Goal: Communication & Community: Answer question/provide support

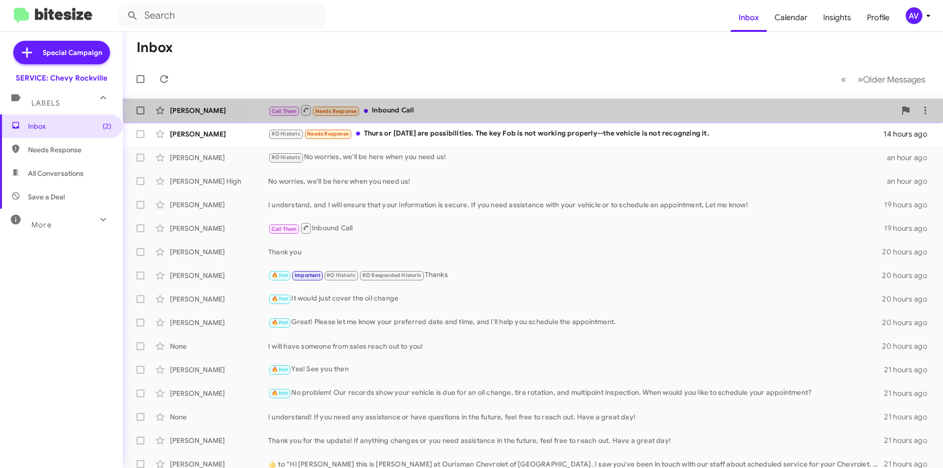
click at [564, 117] on div "Elizabeth Bedoya-Turner Call Them Needs Response Inbound Call an hour ago" at bounding box center [533, 111] width 804 height 20
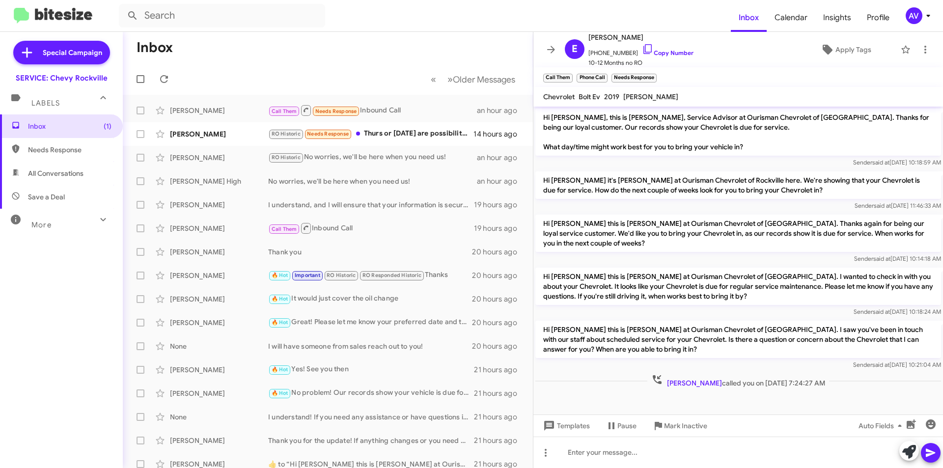
click at [909, 11] on div "AV" at bounding box center [913, 15] width 17 height 17
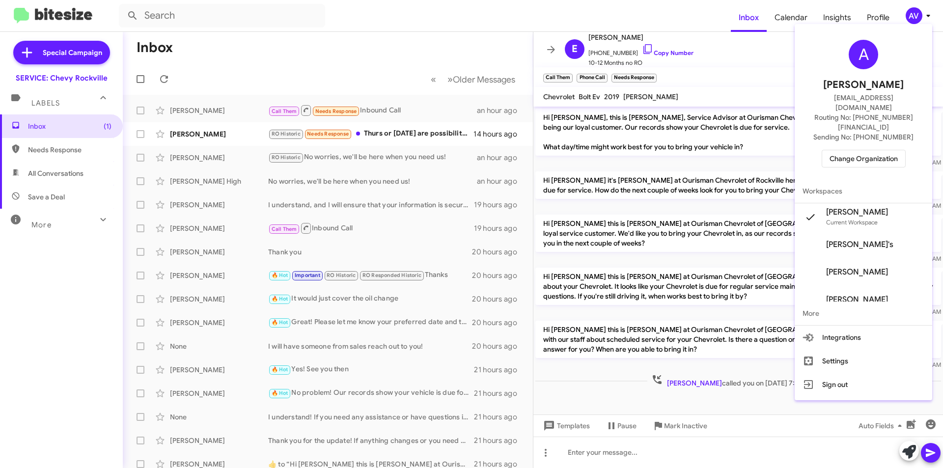
click at [864, 150] on span "Change Organization" at bounding box center [863, 158] width 68 height 17
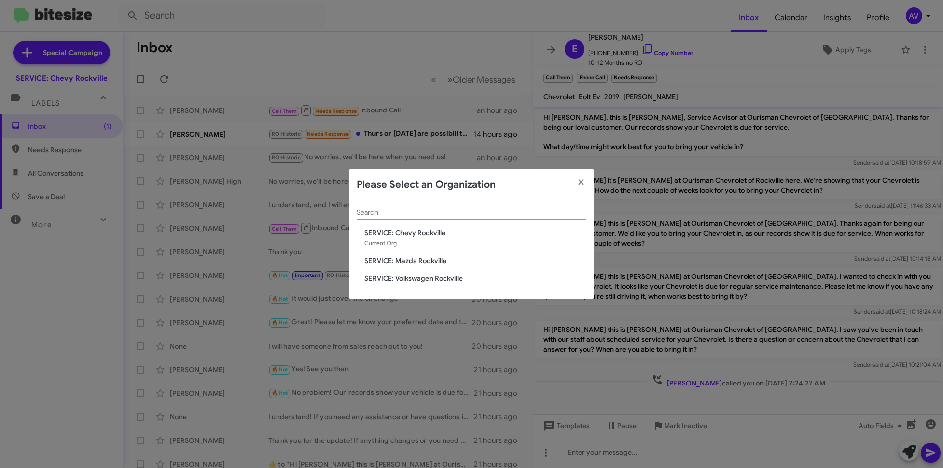
click at [438, 256] on div "Search SERVICE: Chevy Rockville Current Org SERVICE: Mazda Rockville SERVICE: V…" at bounding box center [471, 249] width 245 height 99
click at [436, 261] on span "SERVICE: Mazda Rockville" at bounding box center [475, 261] width 222 height 10
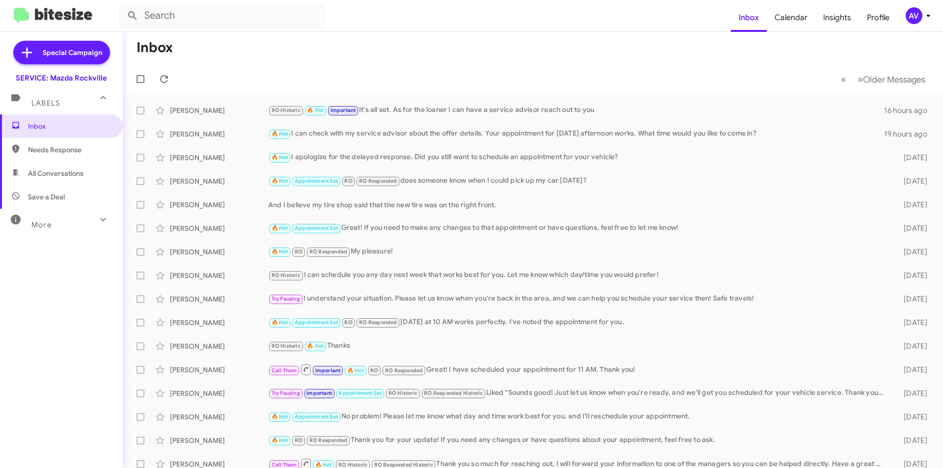
click at [900, 13] on button "AV" at bounding box center [914, 15] width 35 height 17
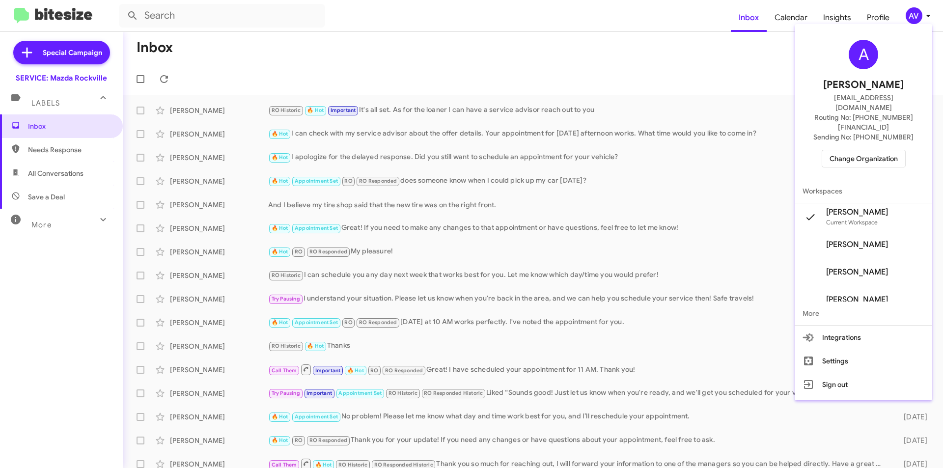
click at [845, 150] on span "Change Organization" at bounding box center [863, 158] width 68 height 17
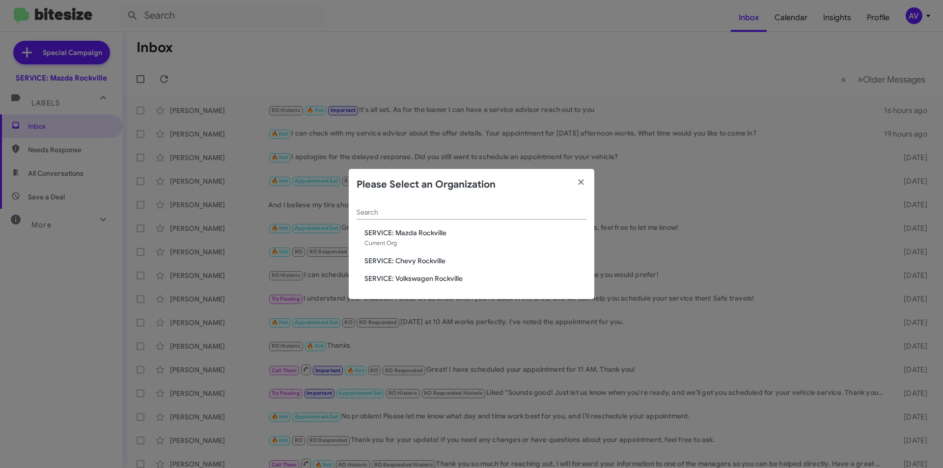
click at [409, 283] on span "SERVICE: Volkswagen Rockville" at bounding box center [475, 278] width 222 height 10
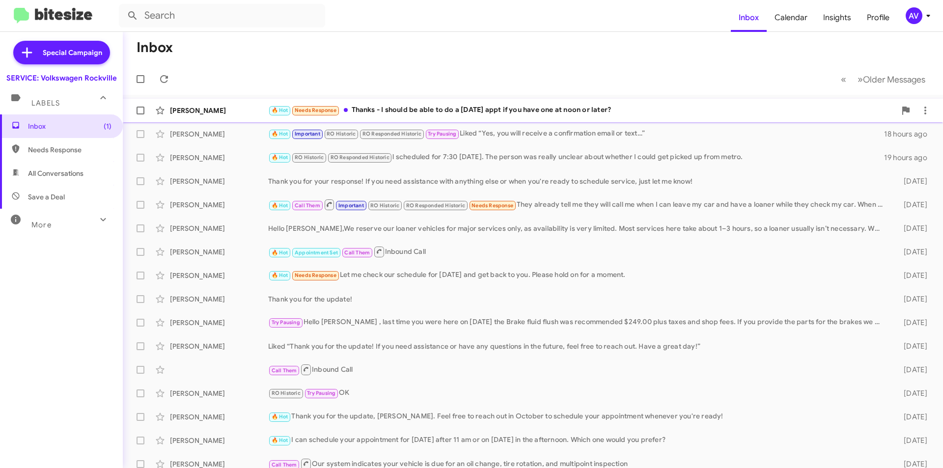
click at [461, 115] on div "🔥 Hot Needs Response Thanks - I should be able to do a Saturday appt if you hav…" at bounding box center [581, 110] width 627 height 11
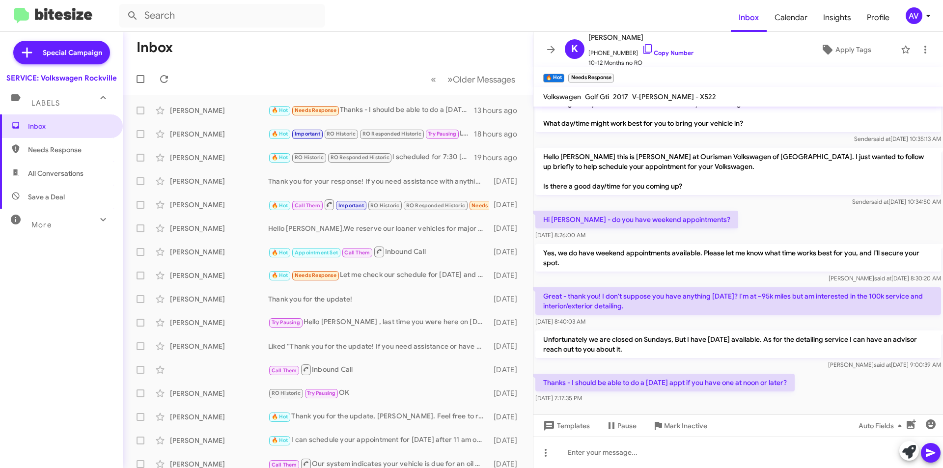
scroll to position [31, 0]
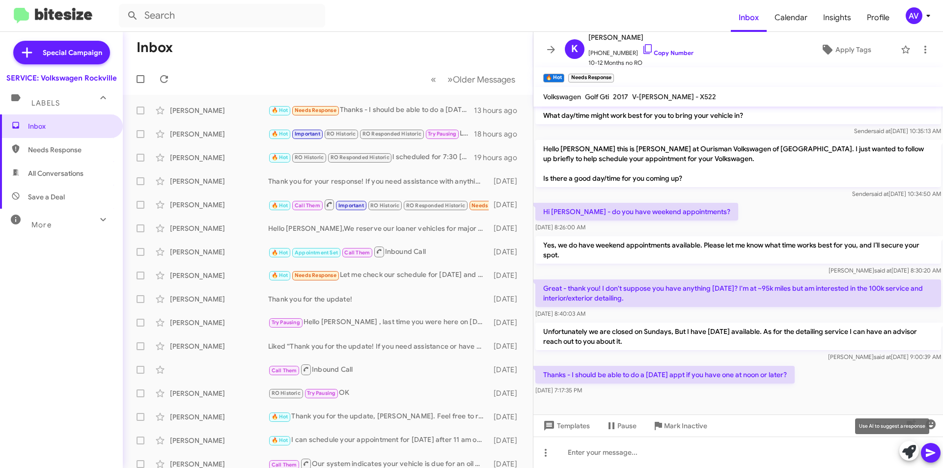
click at [902, 453] on icon at bounding box center [909, 452] width 14 height 14
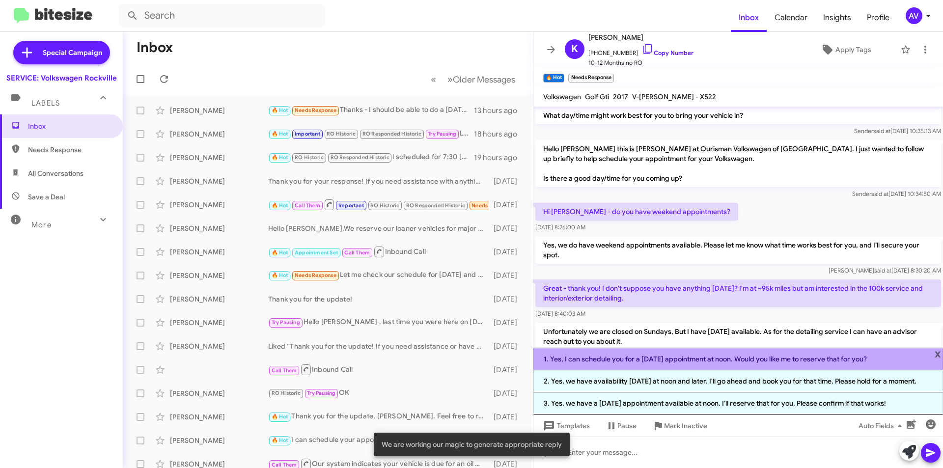
click at [690, 359] on li "1. Yes, I can schedule you for a Saturday appointment at noon. Would you like m…" at bounding box center [737, 359] width 409 height 23
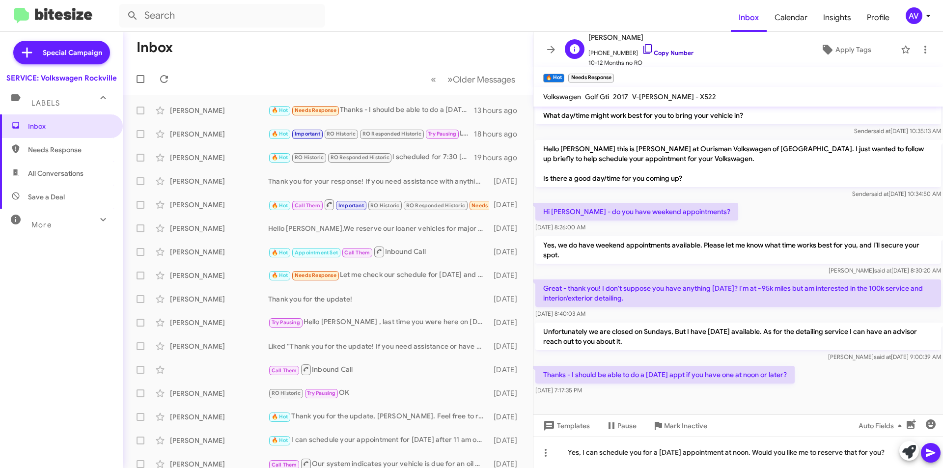
click at [642, 48] on icon at bounding box center [648, 49] width 12 height 12
click at [643, 49] on icon at bounding box center [647, 49] width 8 height 10
click at [913, 422] on icon at bounding box center [913, 420] width 9 height 7
click at [933, 455] on icon at bounding box center [930, 453] width 12 height 12
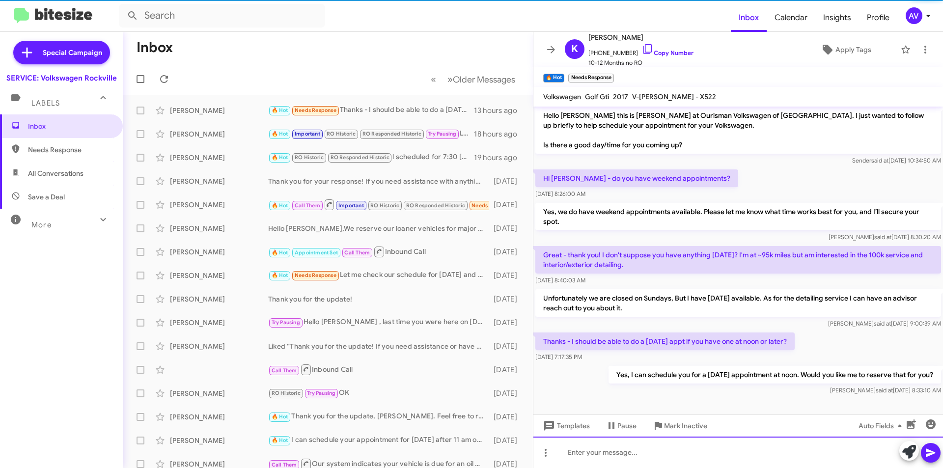
scroll to position [67, 0]
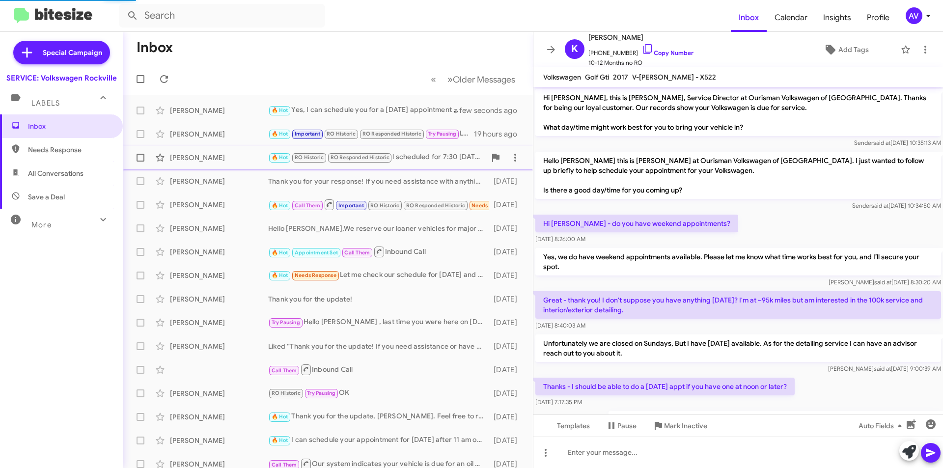
scroll to position [48, 0]
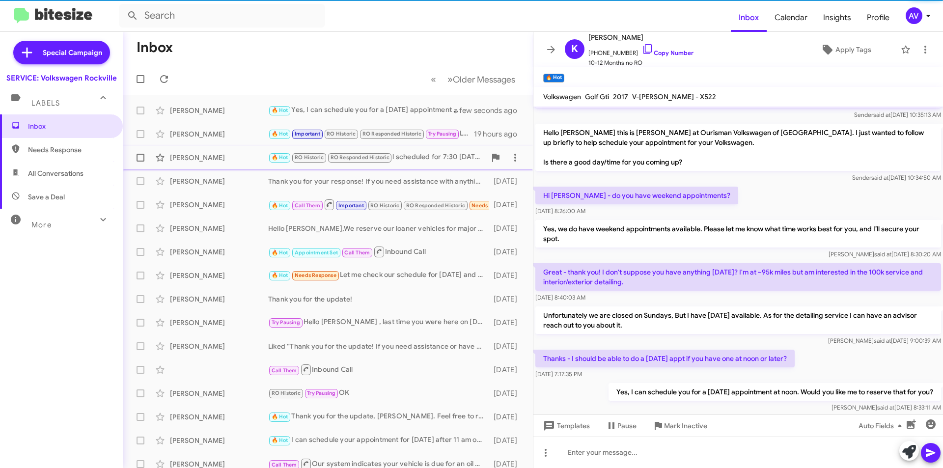
click at [445, 153] on div "🔥 Hot RO Historic RO Responded Historic l scheduled for 7:30 tomorrow. The pers…" at bounding box center [376, 157] width 217 height 11
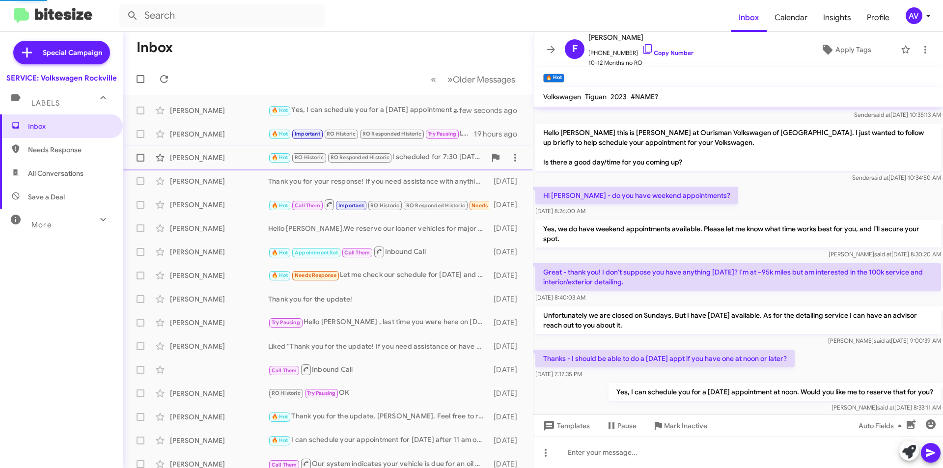
scroll to position [457, 0]
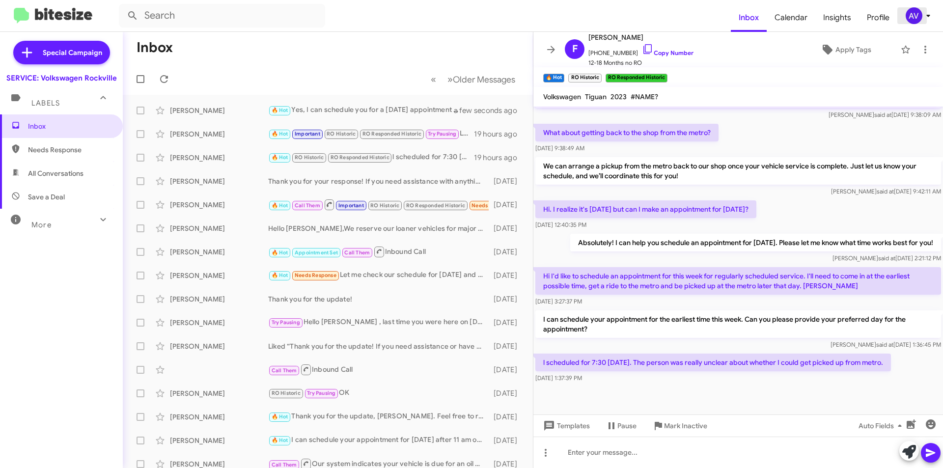
click at [903, 16] on button "AV" at bounding box center [914, 15] width 35 height 17
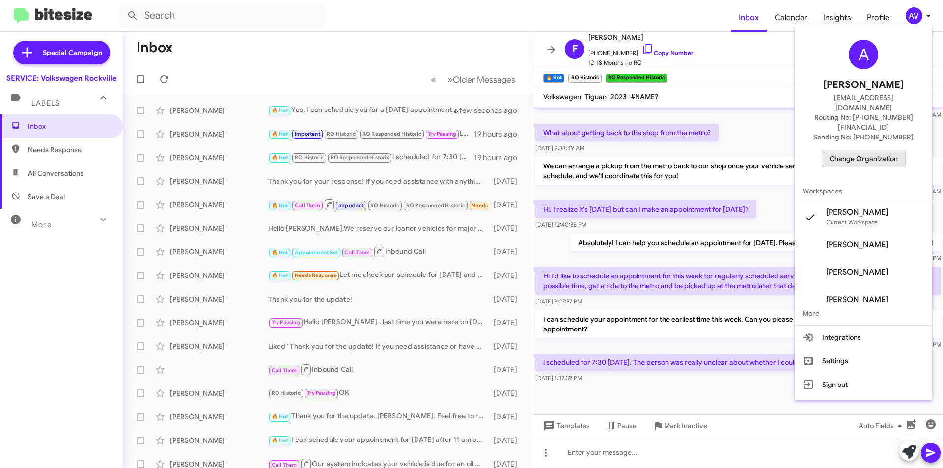
click at [856, 150] on span "Change Organization" at bounding box center [863, 158] width 68 height 17
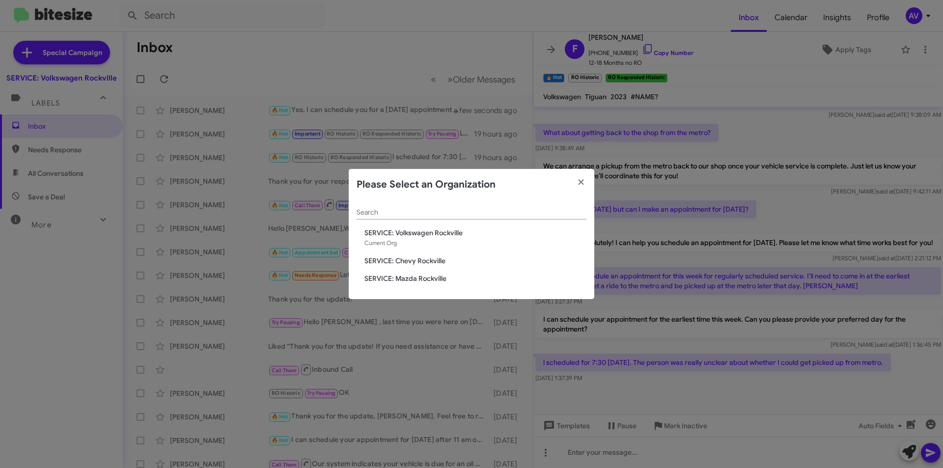
click at [447, 274] on span "SERVICE: Mazda Rockville" at bounding box center [475, 278] width 222 height 10
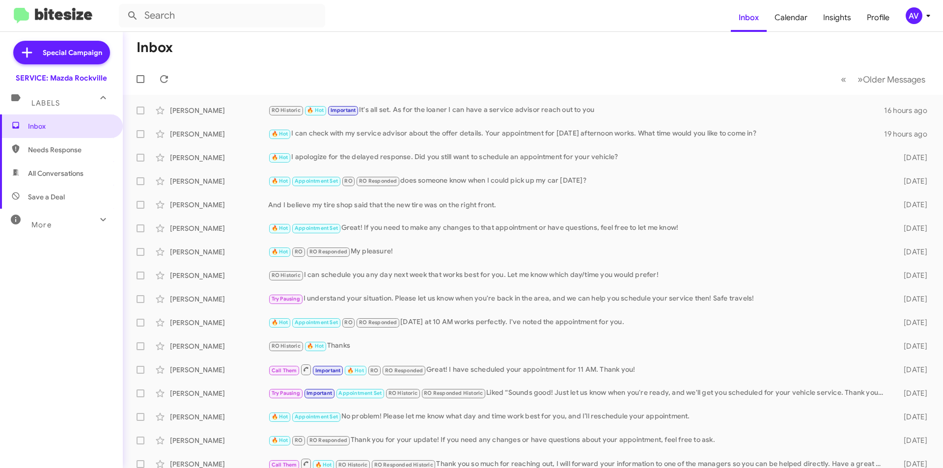
click at [912, 18] on div "AV" at bounding box center [913, 15] width 17 height 17
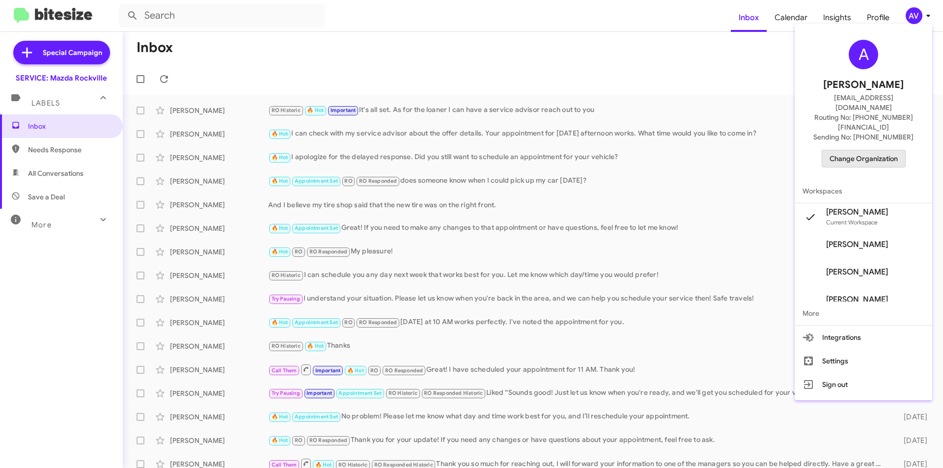
click at [885, 150] on span "Change Organization" at bounding box center [863, 158] width 68 height 17
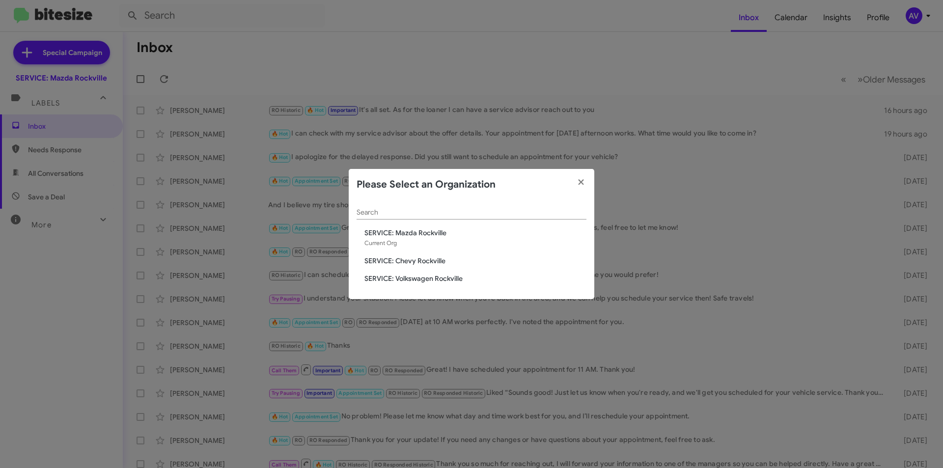
click at [404, 263] on span "SERVICE: Chevy Rockville" at bounding box center [475, 261] width 222 height 10
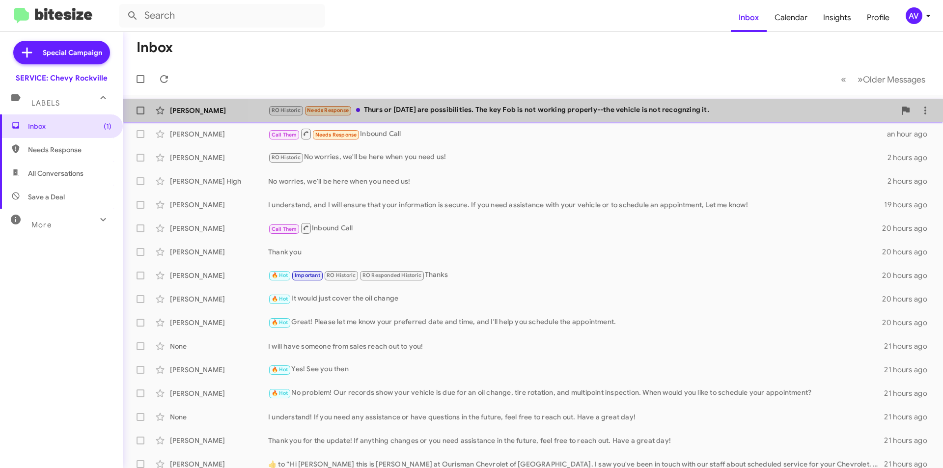
click at [625, 119] on div "[PERSON_NAME] RO Historic Needs Response Thurs or [DATE] are possibilities. The…" at bounding box center [533, 111] width 804 height 20
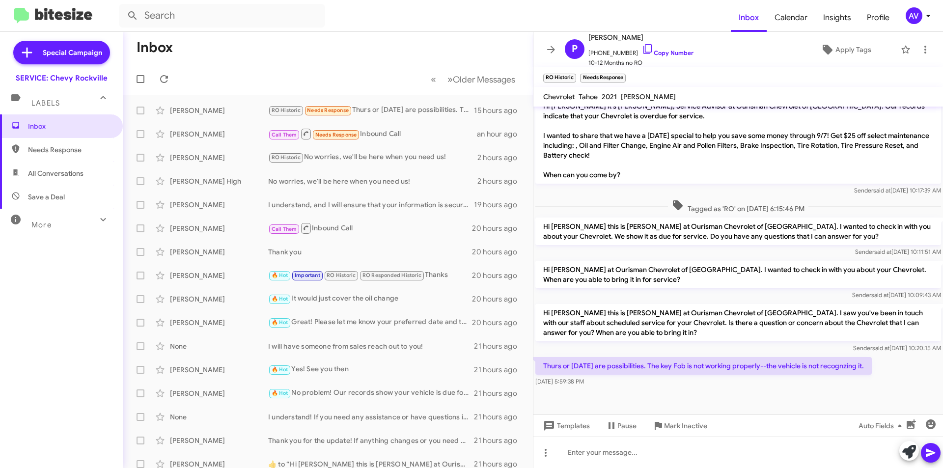
scroll to position [415, 0]
click at [897, 454] on div at bounding box center [737, 451] width 409 height 31
click at [904, 449] on icon at bounding box center [909, 452] width 14 height 14
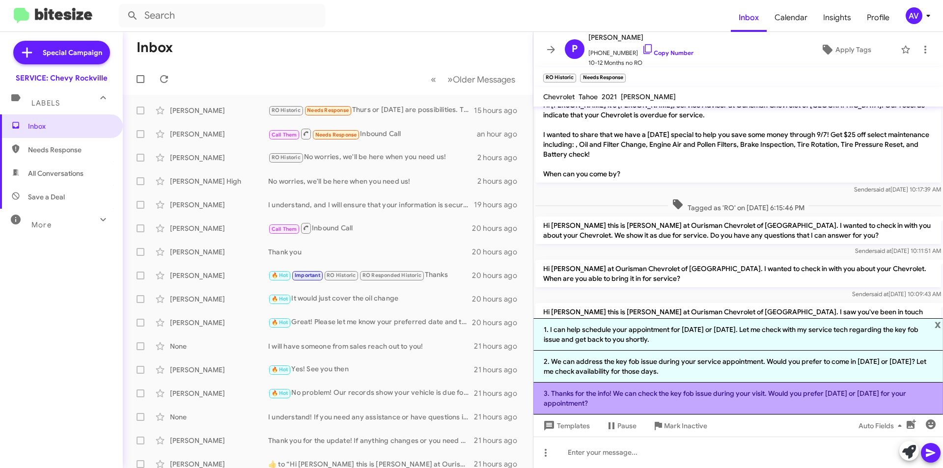
click at [691, 405] on li "3. Thanks for the info! We can check the key fob issue during your visit. Would…" at bounding box center [737, 398] width 409 height 32
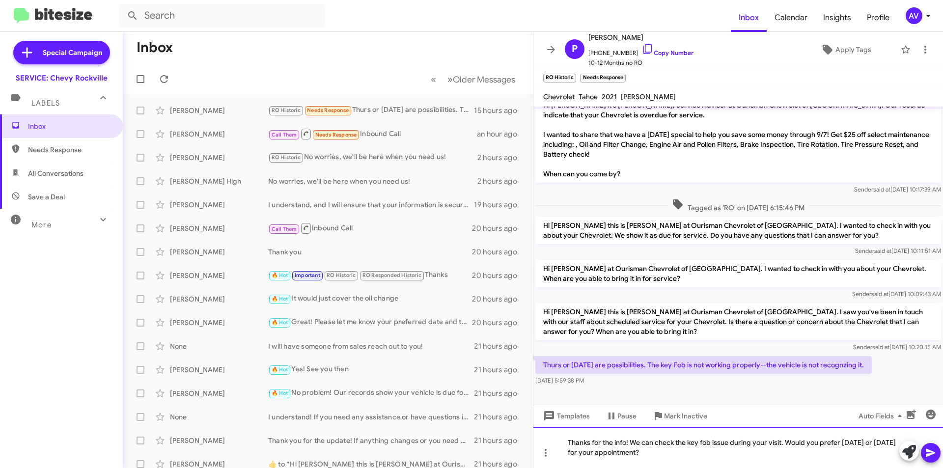
click at [787, 443] on div "Thanks for the info! We can check the key fob issue during your visit. Would yo…" at bounding box center [737, 447] width 409 height 41
click at [889, 443] on div "Thanks for the info! We can check the key fob issue during your visit, But it i…" at bounding box center [737, 447] width 409 height 41
click at [926, 454] on icon at bounding box center [929, 453] width 9 height 8
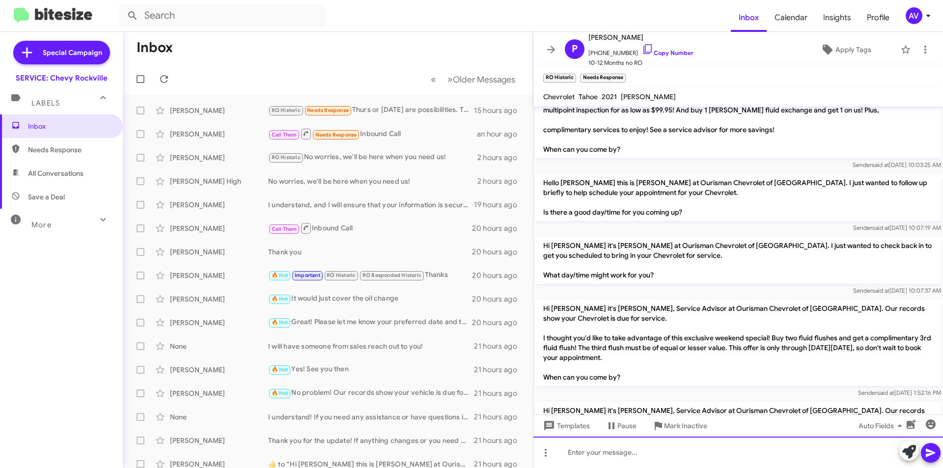
scroll to position [114, 0]
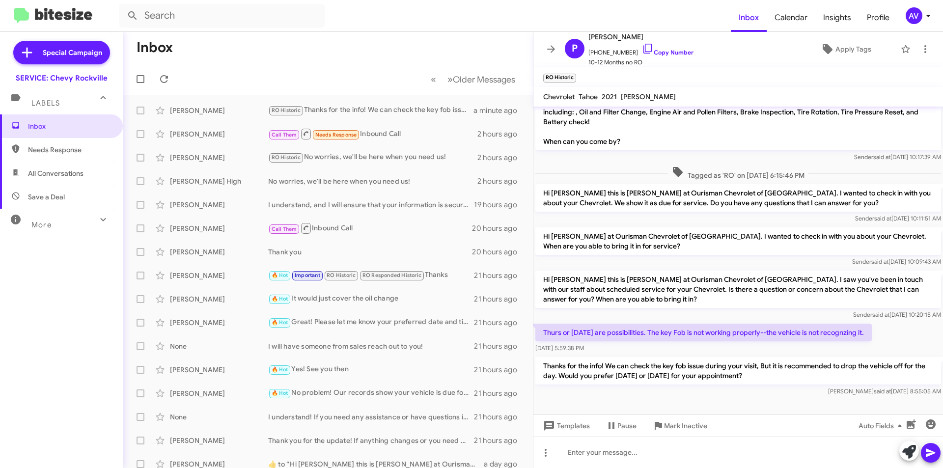
scroll to position [460, 0]
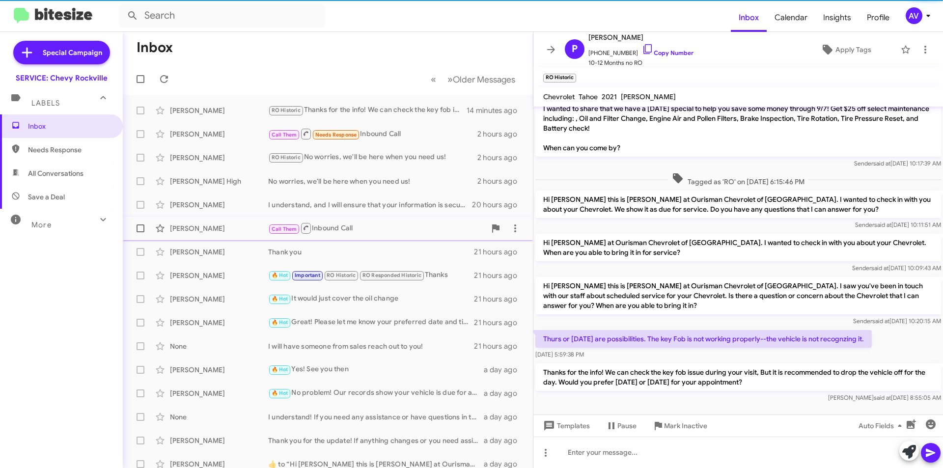
scroll to position [460, 0]
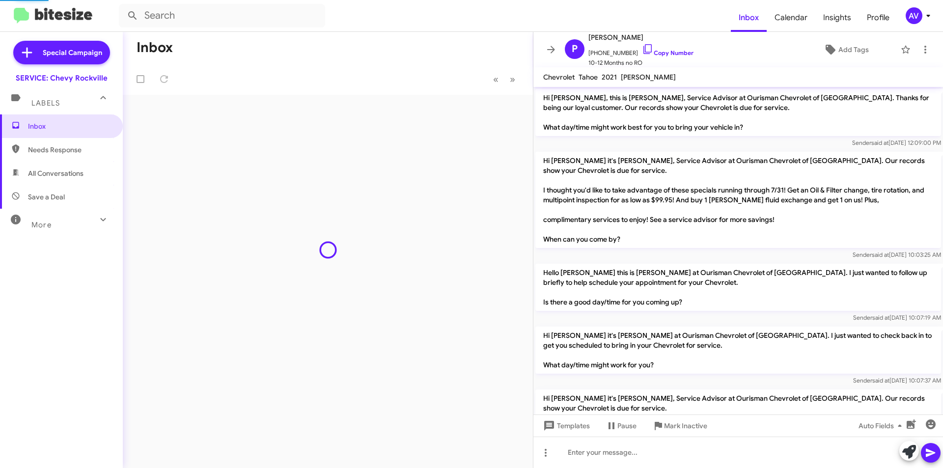
scroll to position [441, 0]
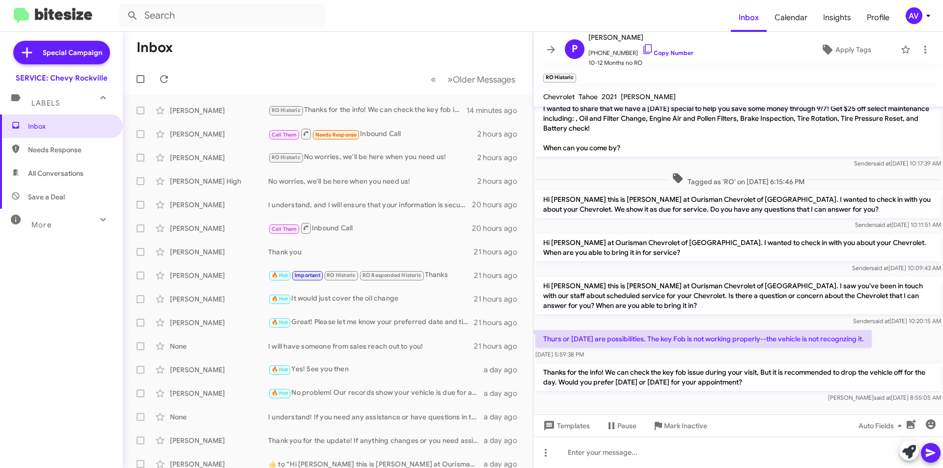
click at [905, 20] on span "AV" at bounding box center [919, 15] width 29 height 17
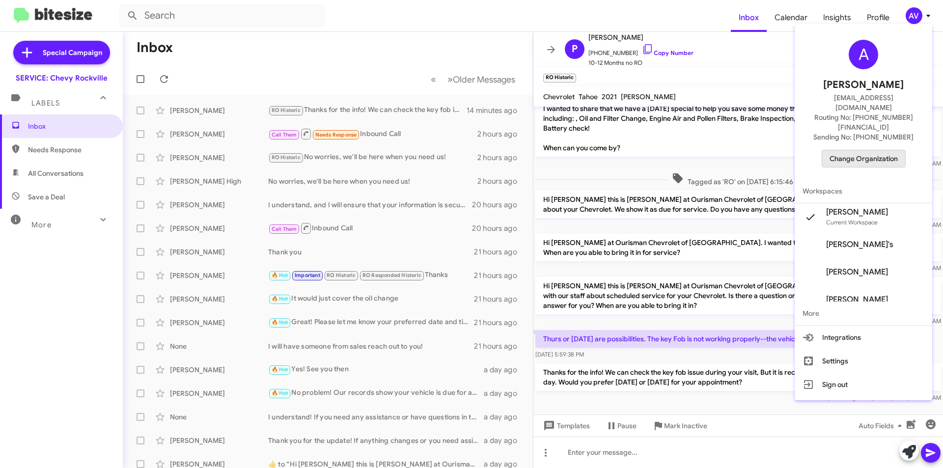
click at [837, 150] on span "Change Organization" at bounding box center [863, 158] width 68 height 17
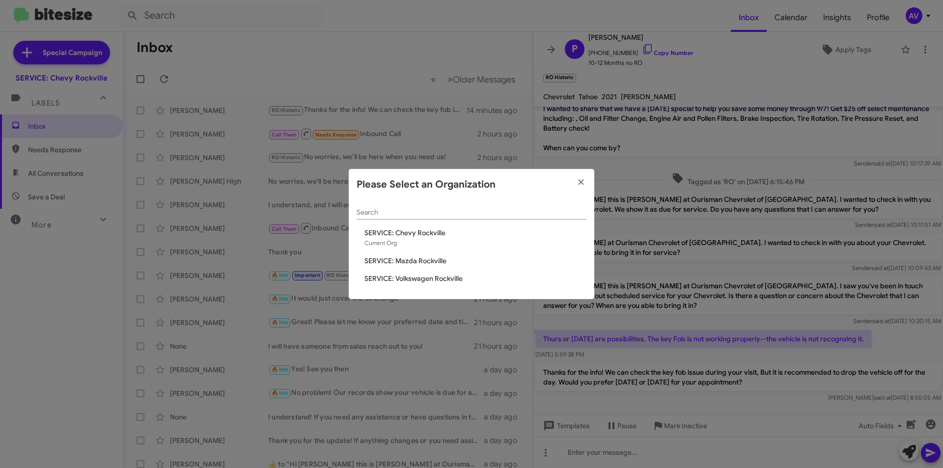
click at [477, 262] on span "SERVICE: Mazda Rockville" at bounding box center [475, 261] width 222 height 10
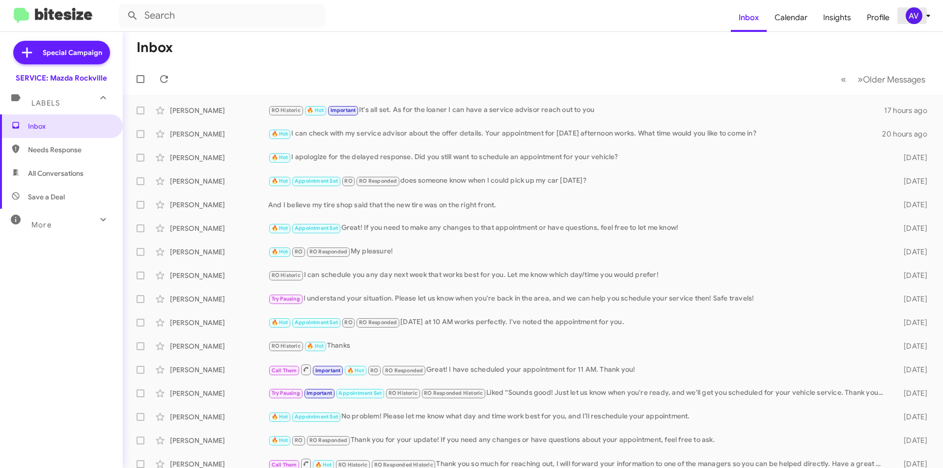
click at [908, 20] on div "AV" at bounding box center [913, 15] width 17 height 17
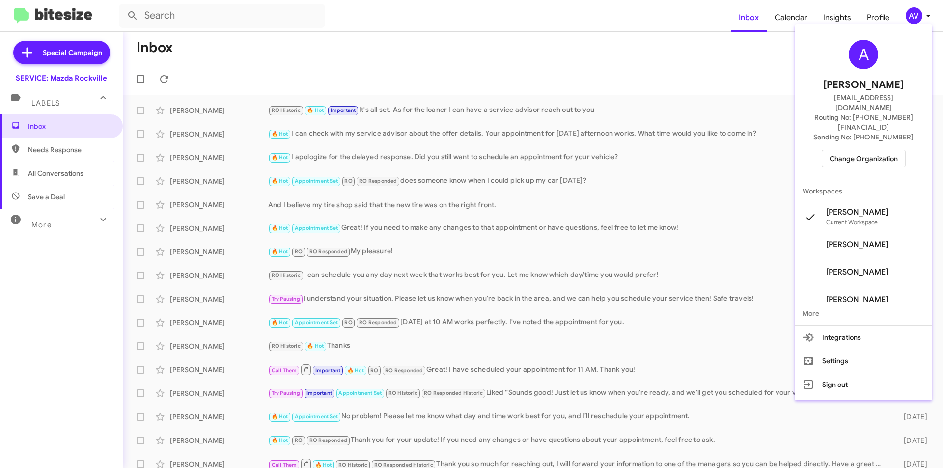
click at [835, 150] on span "Change Organization" at bounding box center [863, 158] width 68 height 17
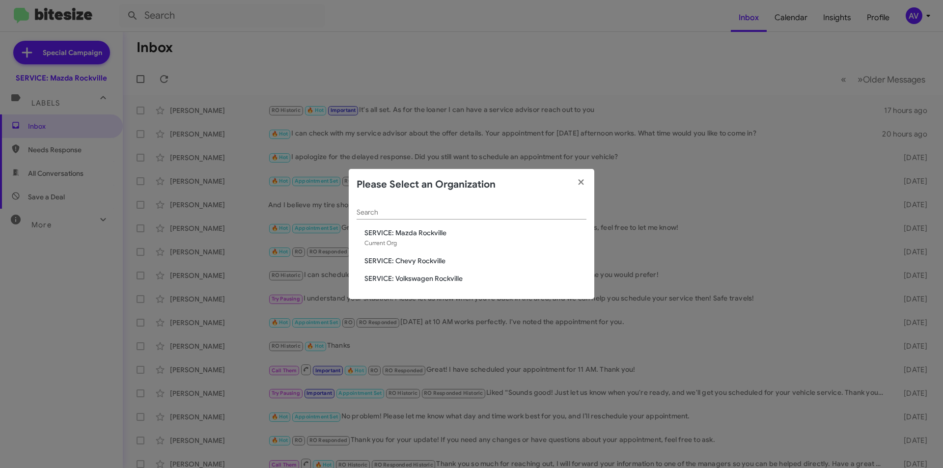
click at [391, 277] on span "SERVICE: Volkswagen Rockville" at bounding box center [475, 278] width 222 height 10
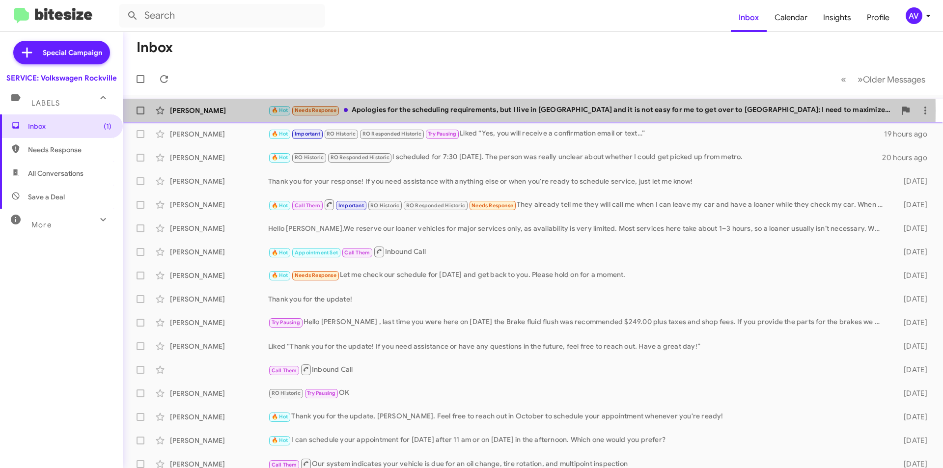
click at [402, 110] on div "🔥 Hot Needs Response Apologies for the scheduling requirements, but I live in […" at bounding box center [581, 110] width 627 height 11
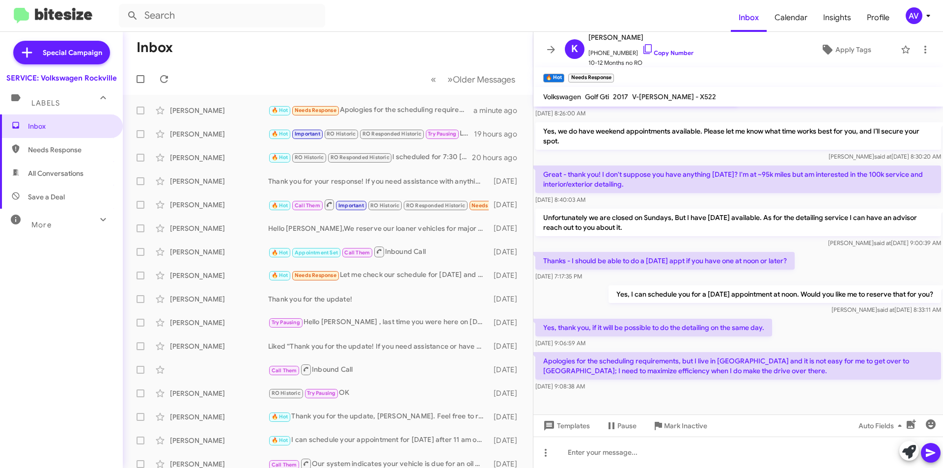
scroll to position [149, 0]
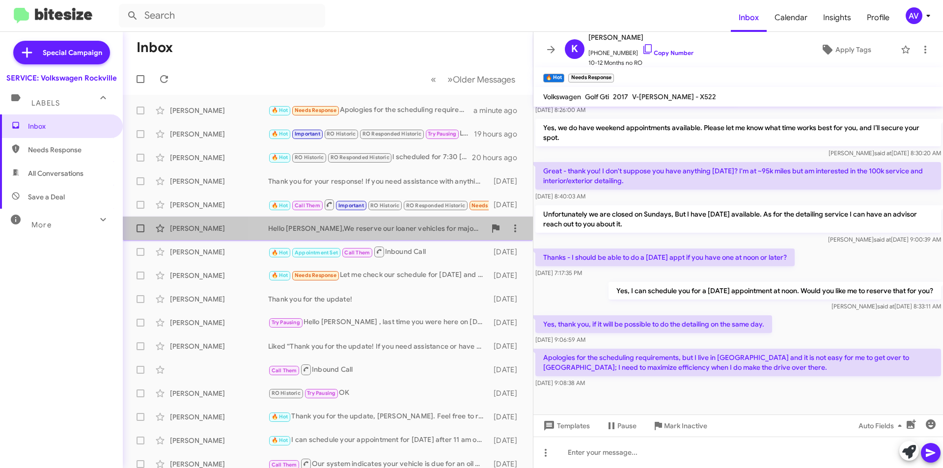
click at [404, 223] on div "[PERSON_NAME] Hello Ami,We reserve our loaner vehicles for major services only,…" at bounding box center [328, 228] width 394 height 20
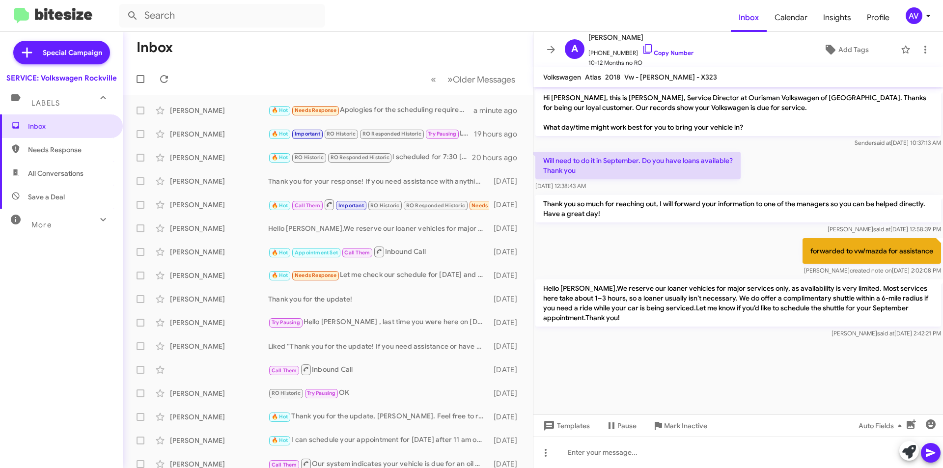
click at [690, 350] on div at bounding box center [737, 346] width 409 height 12
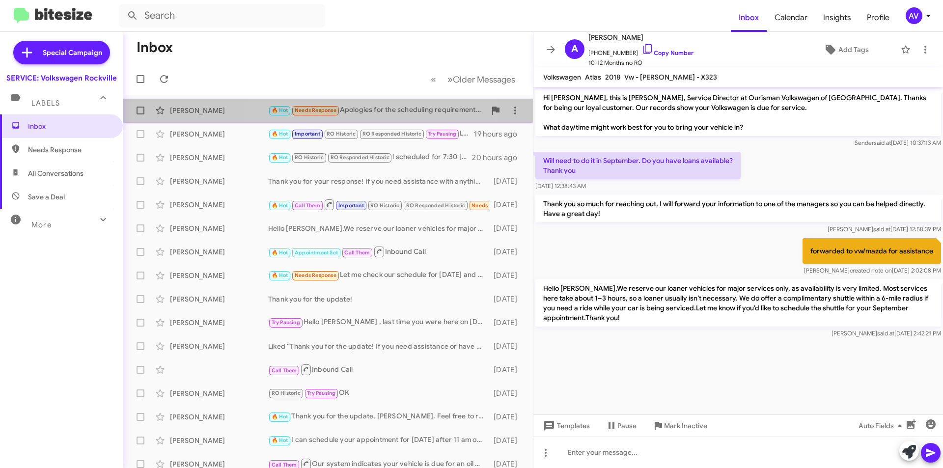
click at [365, 120] on span "Kiersten Johnson 🔥 Hot Needs Response Apologies for the scheduling requirements…" at bounding box center [328, 111] width 410 height 24
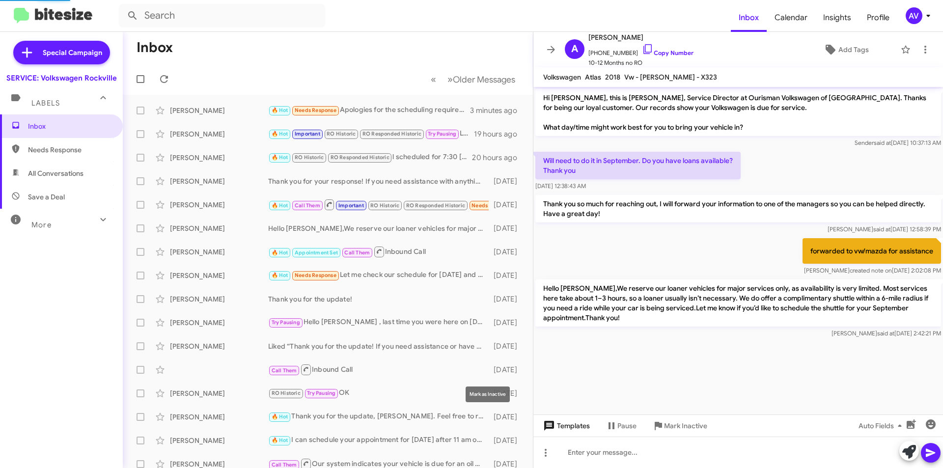
scroll to position [129, 0]
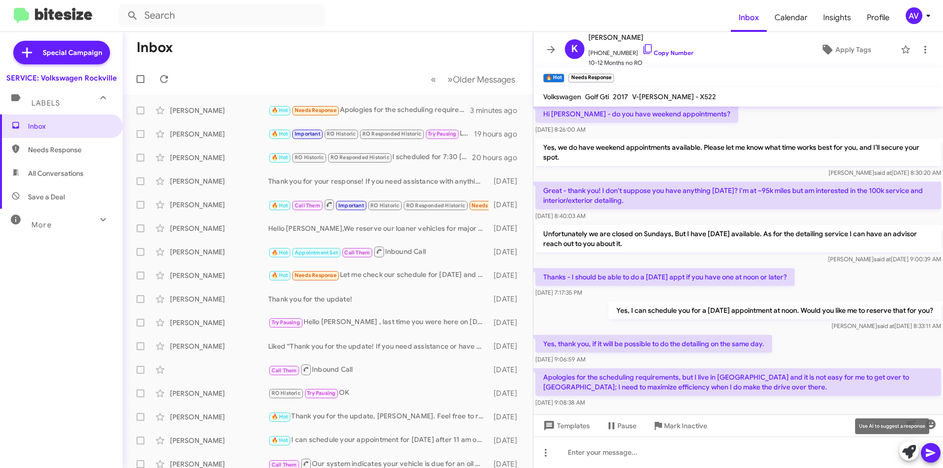
click at [913, 460] on span at bounding box center [909, 452] width 14 height 22
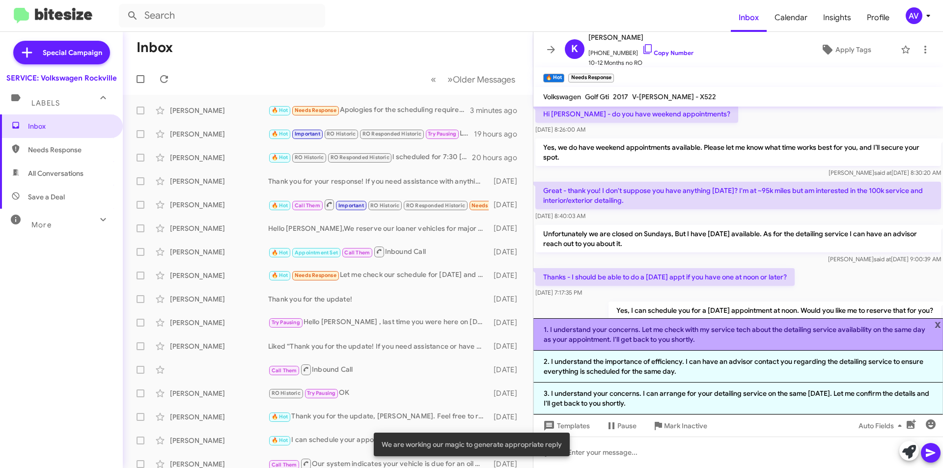
click at [689, 347] on li "1. I understand your concerns. Let me check with my service tech about the deta…" at bounding box center [737, 334] width 409 height 32
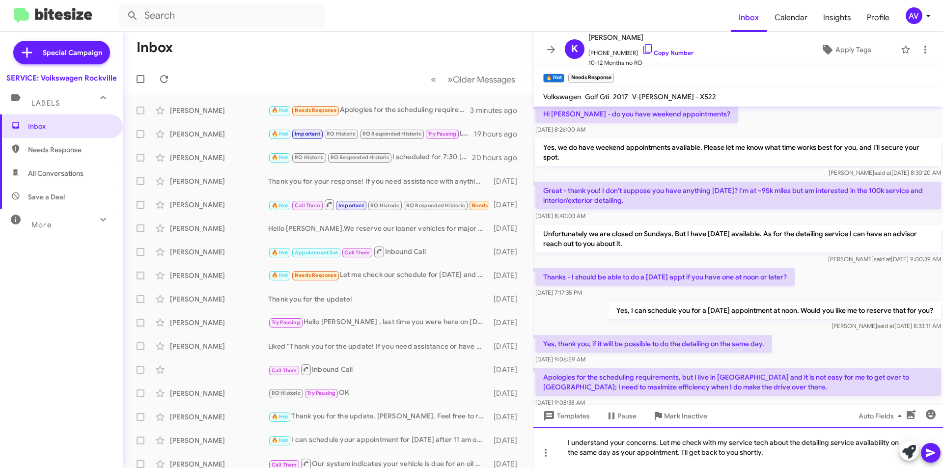
click at [765, 442] on div "I understand your concerns. Let me check with my service tech about the detaili…" at bounding box center [737, 447] width 409 height 41
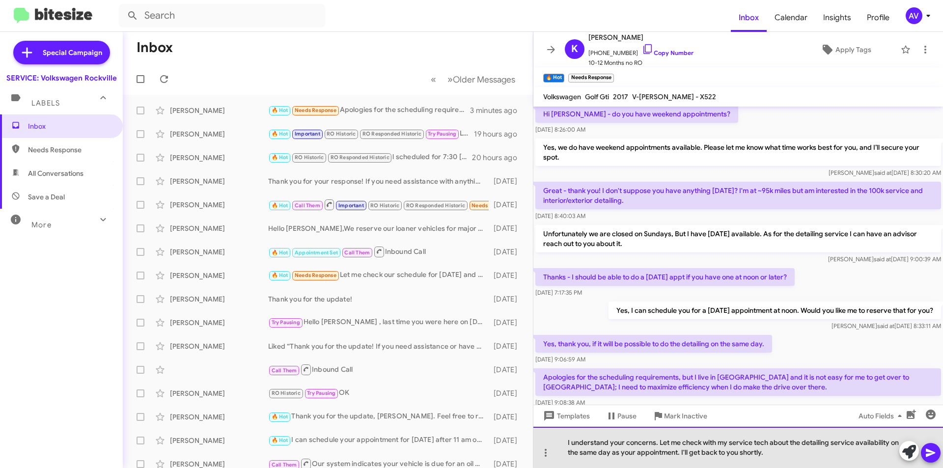
drag, startPoint x: 767, startPoint y: 445, endPoint x: 742, endPoint y: 466, distance: 33.4
click at [767, 445] on div "I understand your concerns. Let me check with my service tech about the detaili…" at bounding box center [737, 447] width 409 height 41
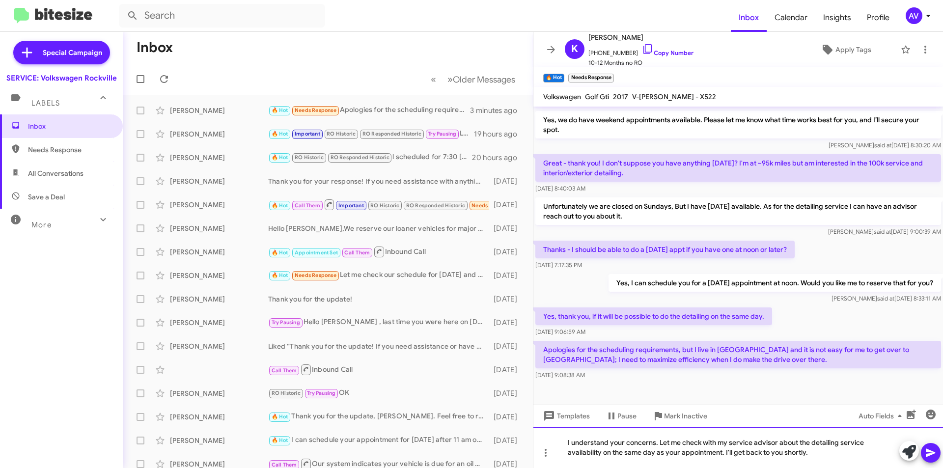
scroll to position [159, 0]
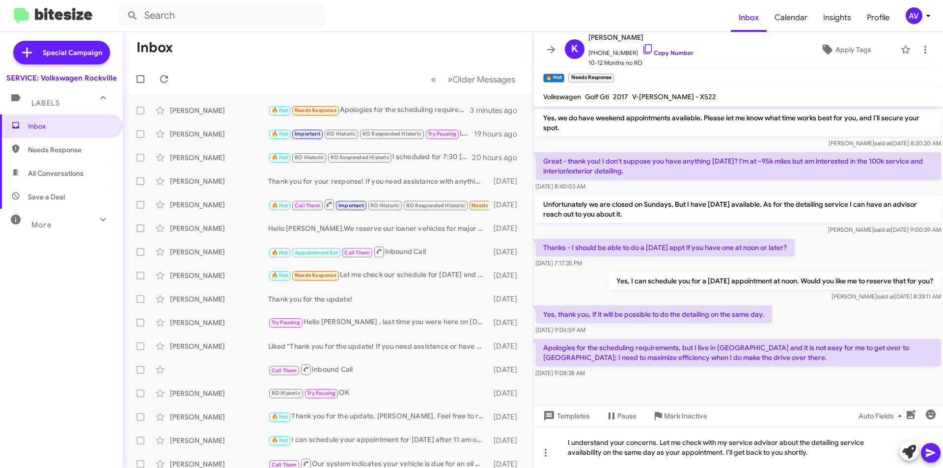
click at [931, 455] on icon at bounding box center [930, 453] width 12 height 12
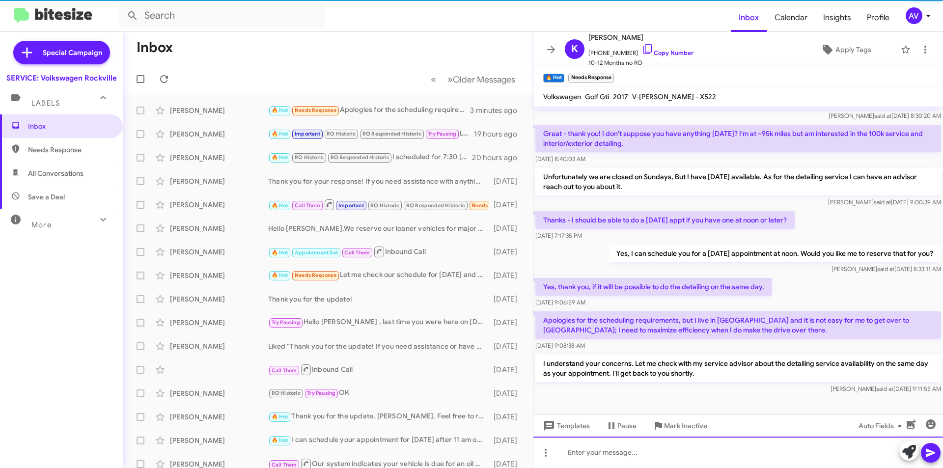
scroll to position [194, 0]
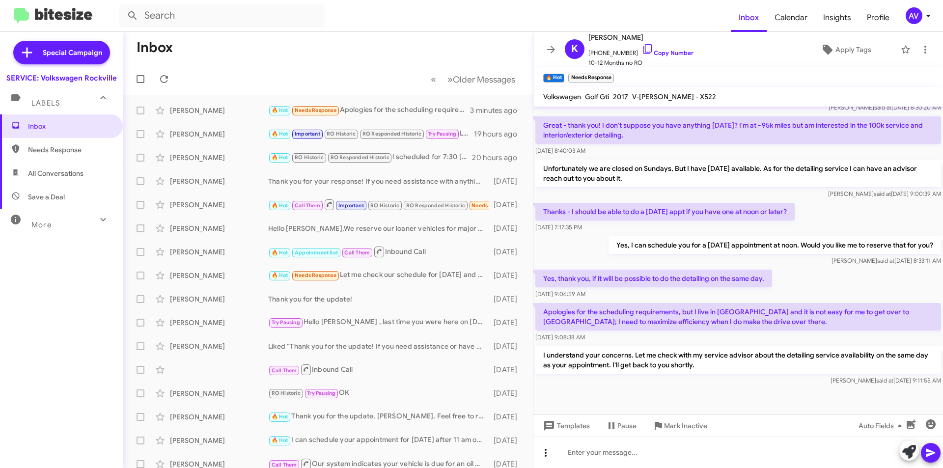
click at [545, 452] on icon at bounding box center [546, 453] width 12 height 12
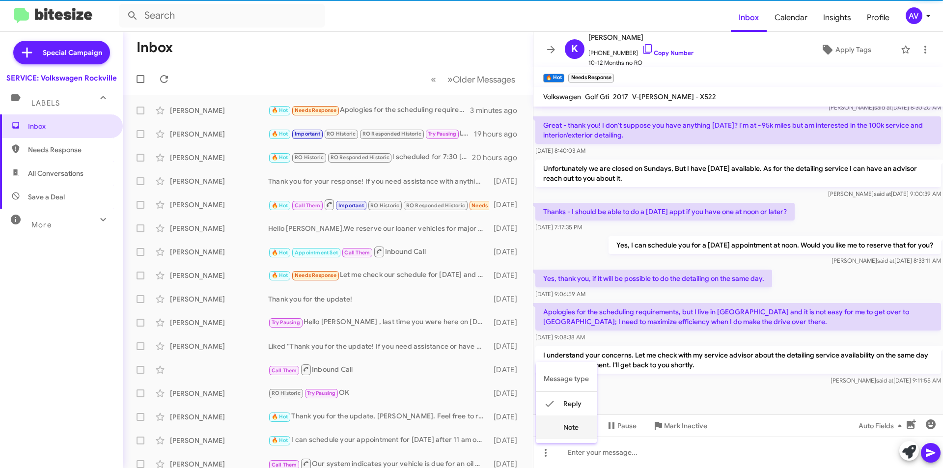
click at [566, 421] on button "note" at bounding box center [566, 427] width 61 height 24
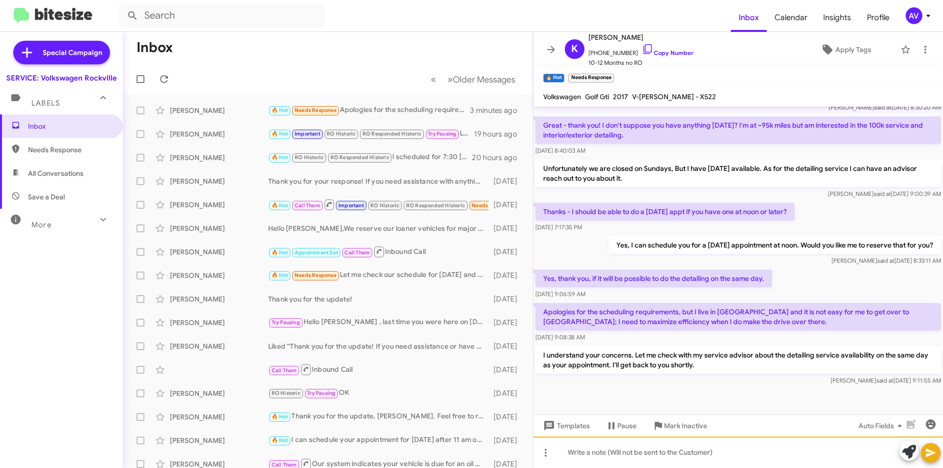
click at [615, 452] on div at bounding box center [737, 451] width 409 height 31
click at [932, 459] on span at bounding box center [930, 453] width 12 height 20
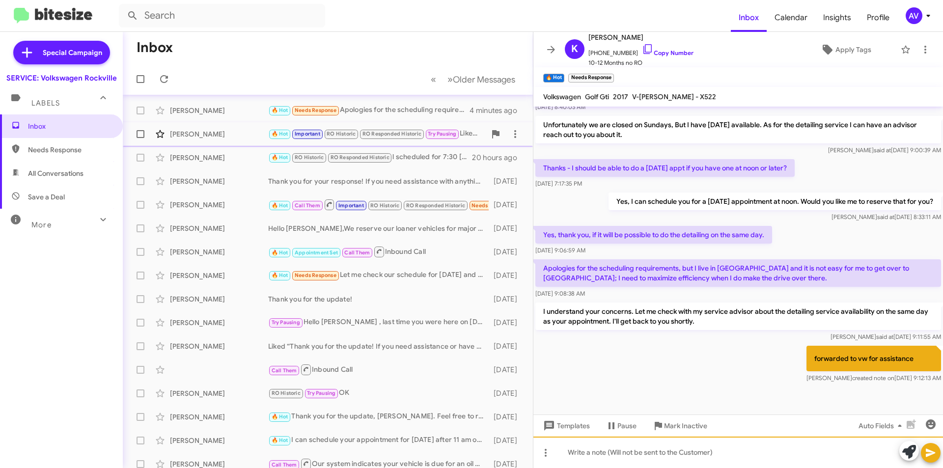
scroll to position [16, 0]
